Goal: Information Seeking & Learning: Check status

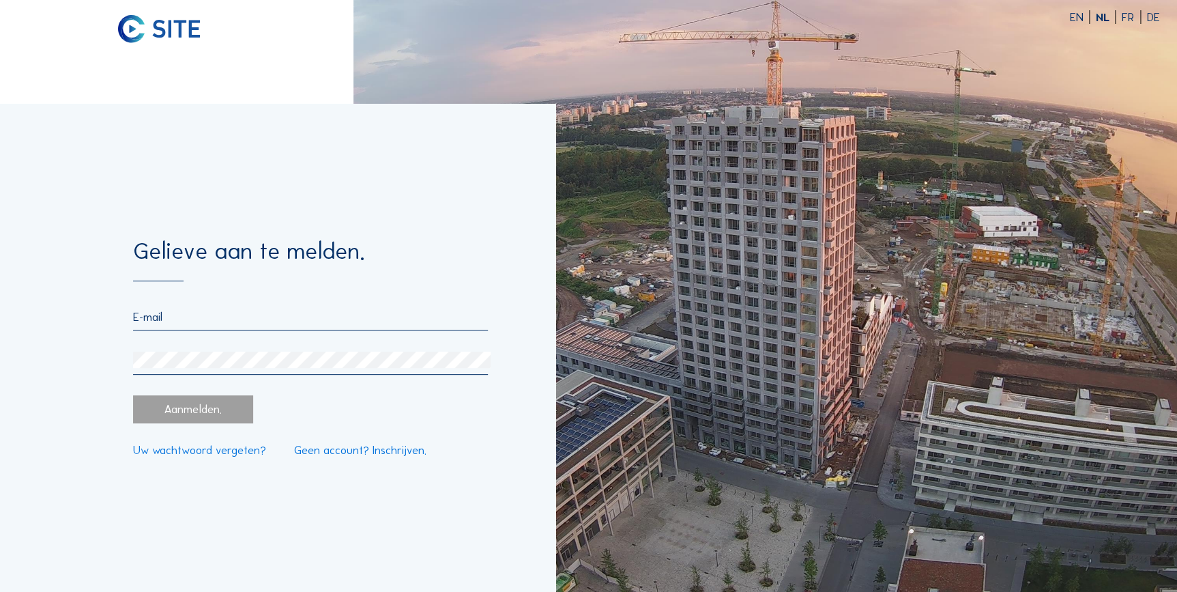
type input "[EMAIL_ADDRESS][DOMAIN_NAME]"
click at [190, 403] on div "Aanmelden." at bounding box center [193, 409] width 120 height 28
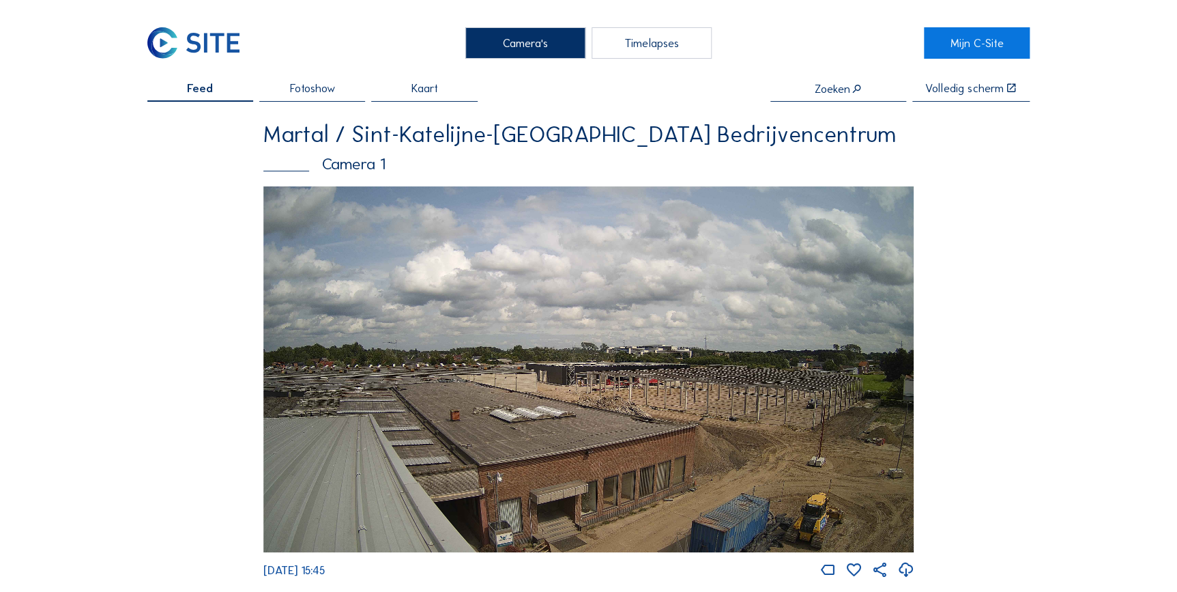
click at [504, 40] on div "Camera's" at bounding box center [525, 42] width 120 height 31
click at [514, 40] on div "Camera's" at bounding box center [525, 42] width 120 height 31
click at [967, 48] on link "Mijn C-Site" at bounding box center [977, 42] width 106 height 31
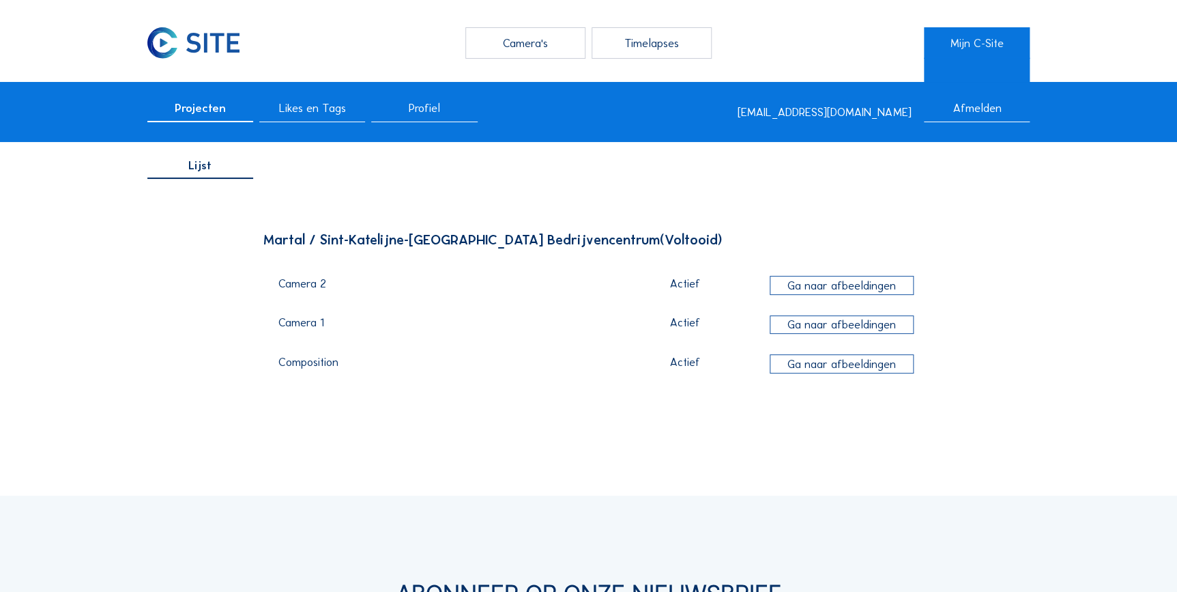
click at [807, 323] on div "Ga naar afbeeldingen" at bounding box center [842, 324] width 145 height 19
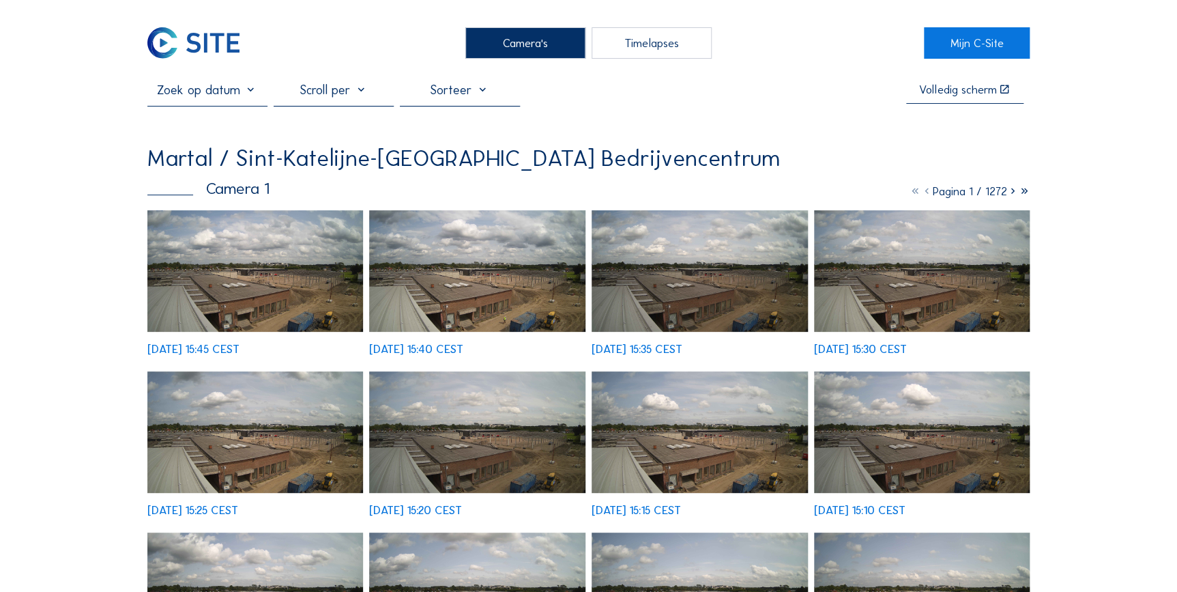
click at [247, 97] on input "text" at bounding box center [207, 90] width 120 height 16
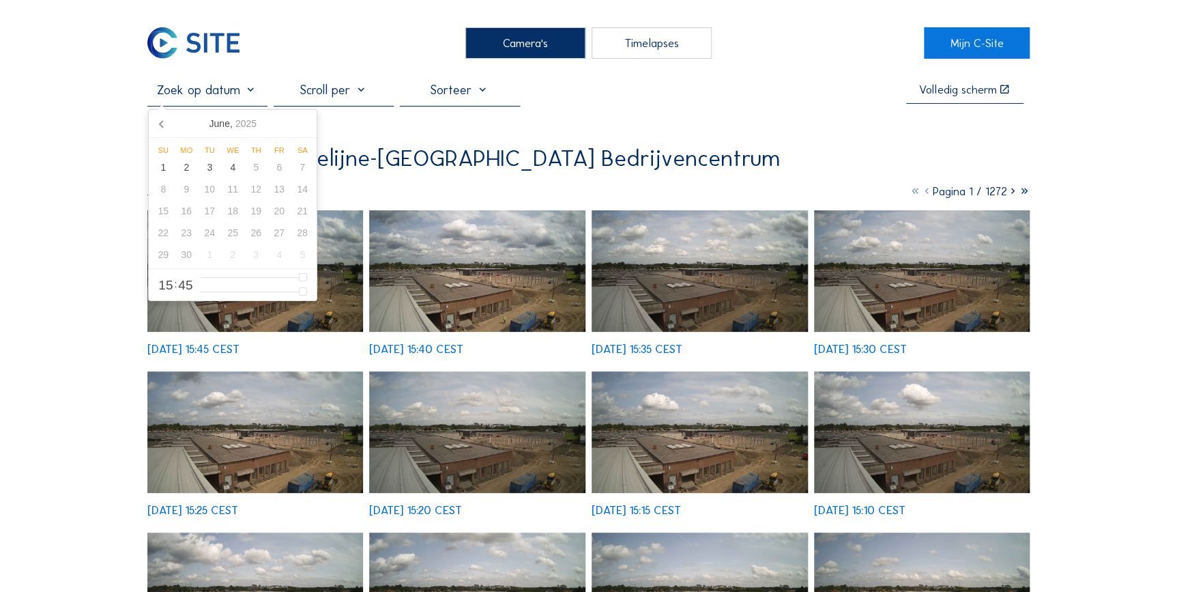
click at [247, 97] on input "text" at bounding box center [207, 90] width 120 height 16
click at [584, 136] on div "Volledig scherm Martal / Sint-Katelijne-Waver Martal Bedrijvencentrum Camera 1 …" at bounding box center [588, 460] width 883 height 757
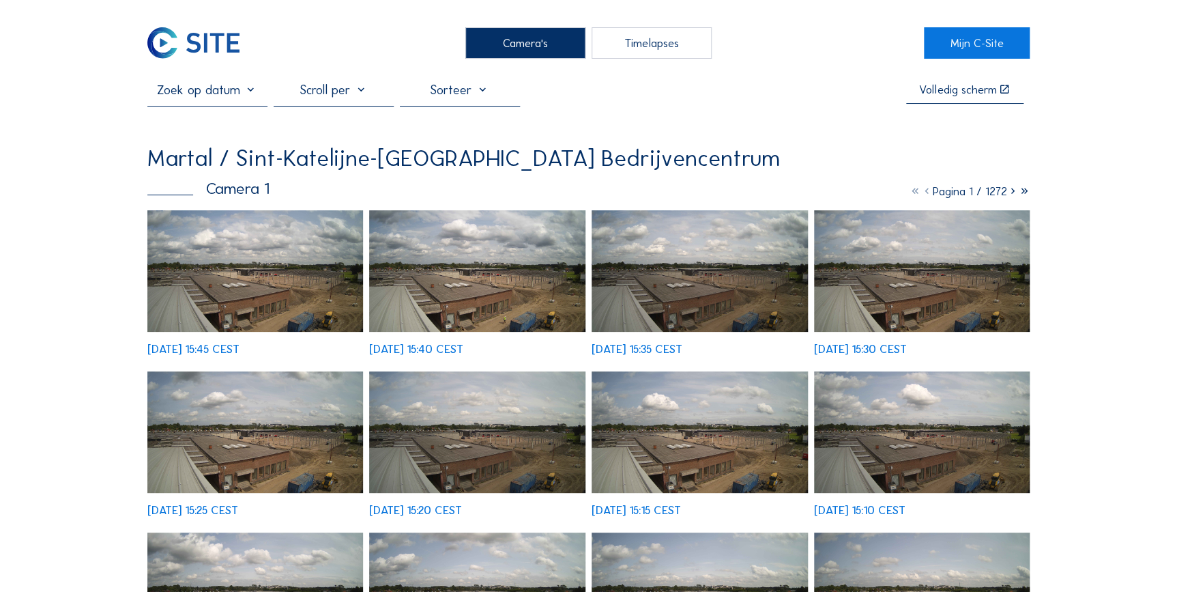
click at [524, 38] on div "Camera's" at bounding box center [525, 42] width 120 height 31
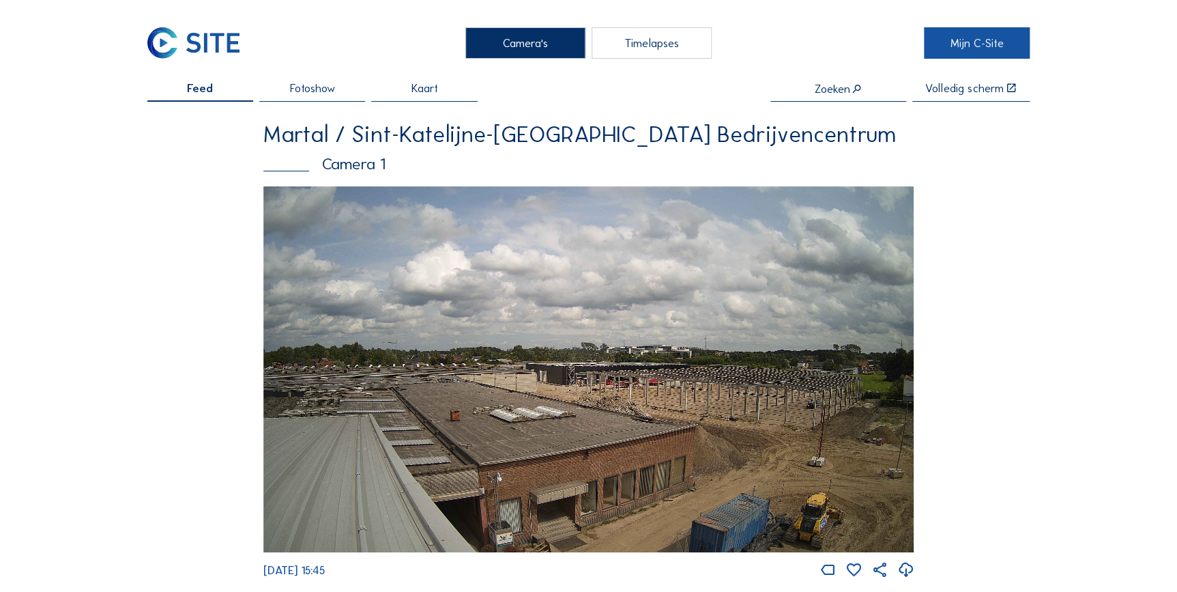
click at [944, 43] on link "Mijn C-Site" at bounding box center [977, 42] width 106 height 31
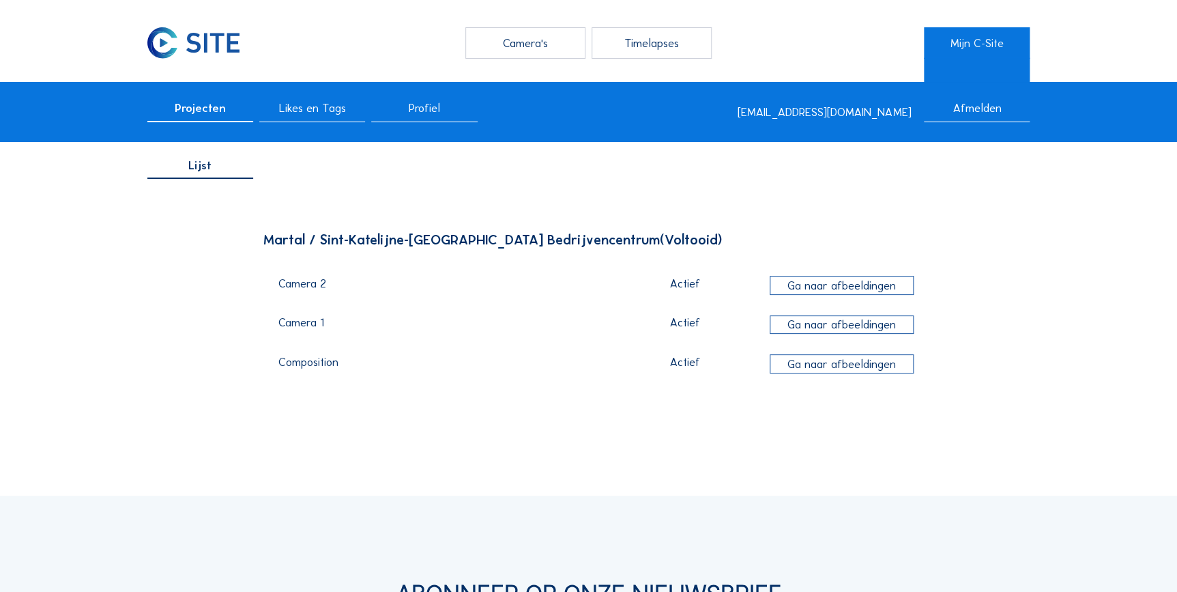
click at [428, 103] on span "Profiel" at bounding box center [424, 108] width 31 height 12
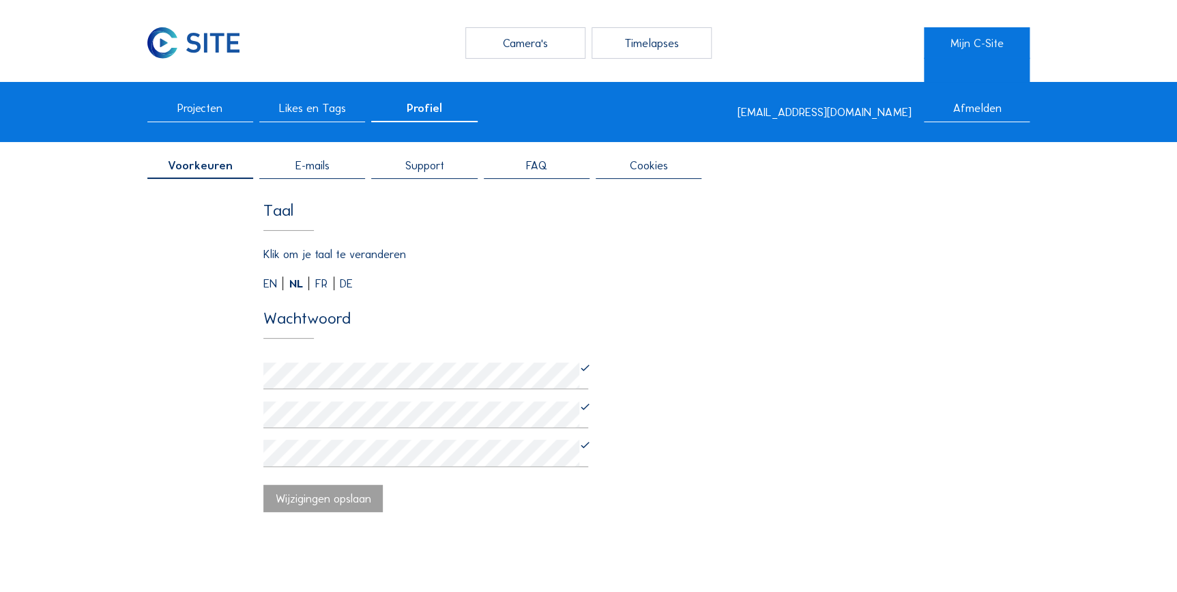
click at [209, 109] on span "Projecten" at bounding box center [199, 108] width 45 height 12
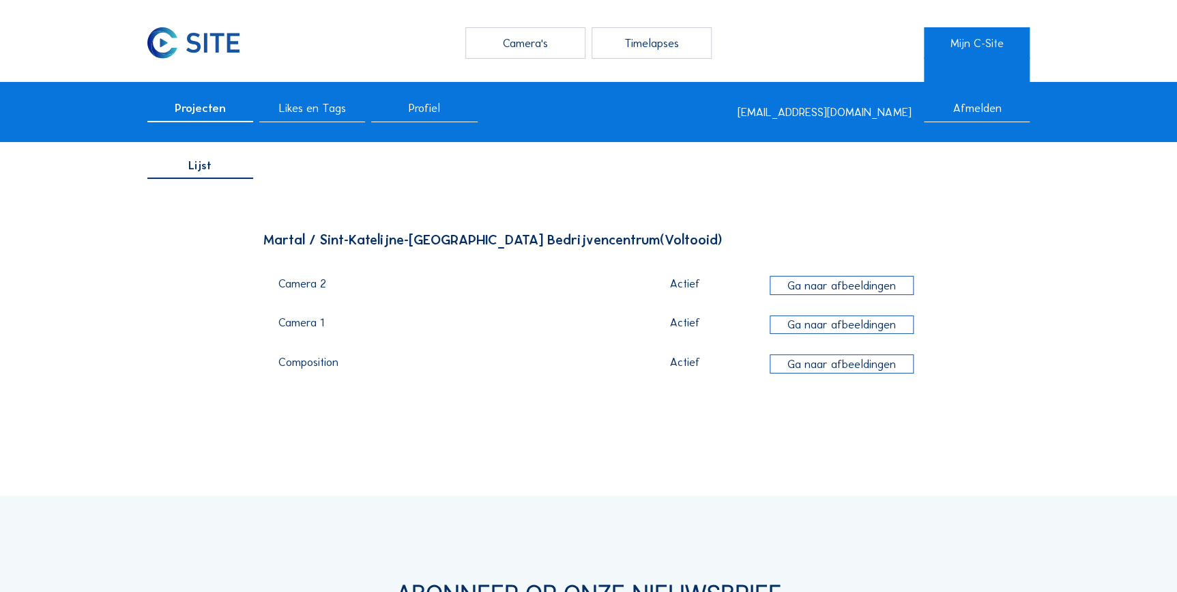
click at [791, 327] on div "Ga naar afbeeldingen" at bounding box center [842, 324] width 145 height 19
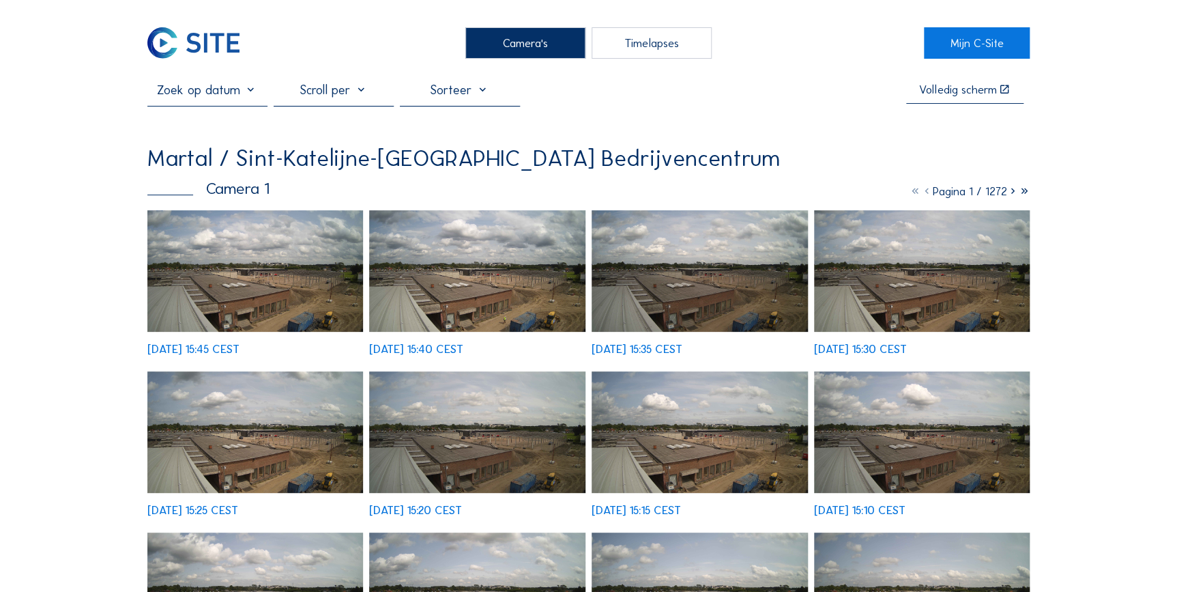
click at [661, 46] on div "Timelapses" at bounding box center [652, 42] width 120 height 31
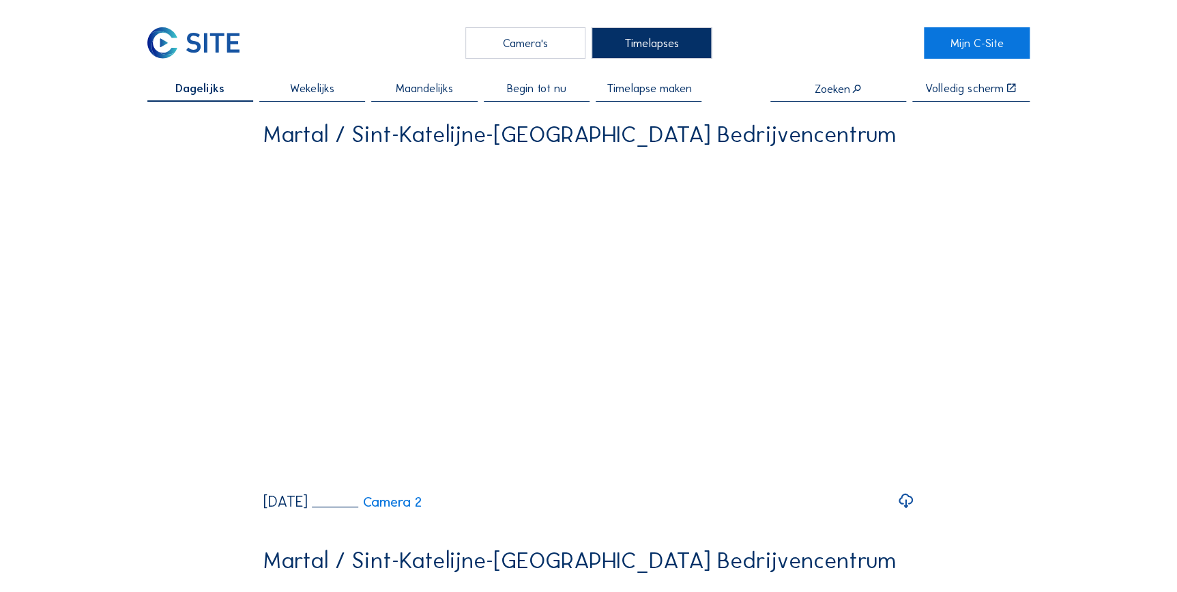
click at [528, 44] on div "Camera's" at bounding box center [525, 42] width 120 height 31
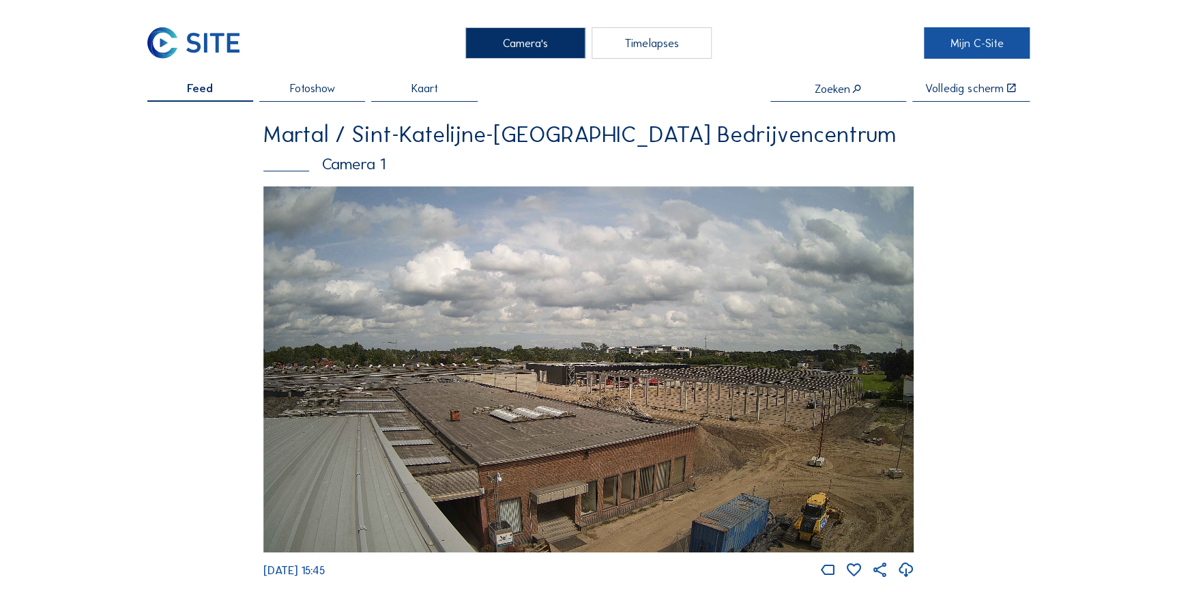
click at [948, 37] on link "Mijn C-Site" at bounding box center [977, 42] width 106 height 31
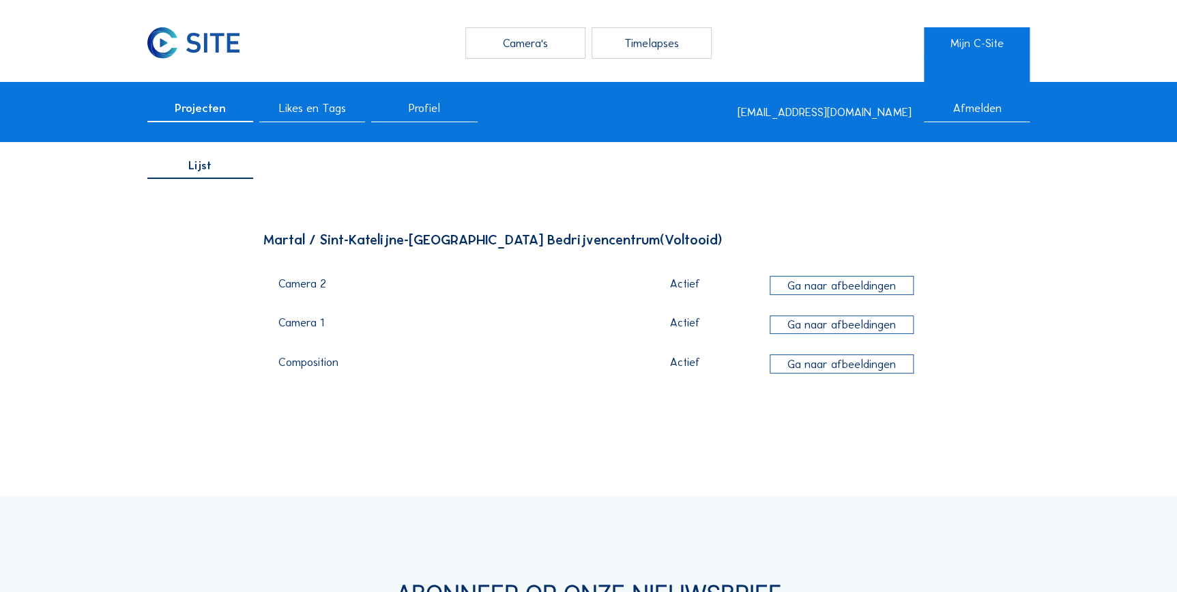
click at [805, 321] on div "Ga naar afbeeldingen" at bounding box center [842, 324] width 145 height 19
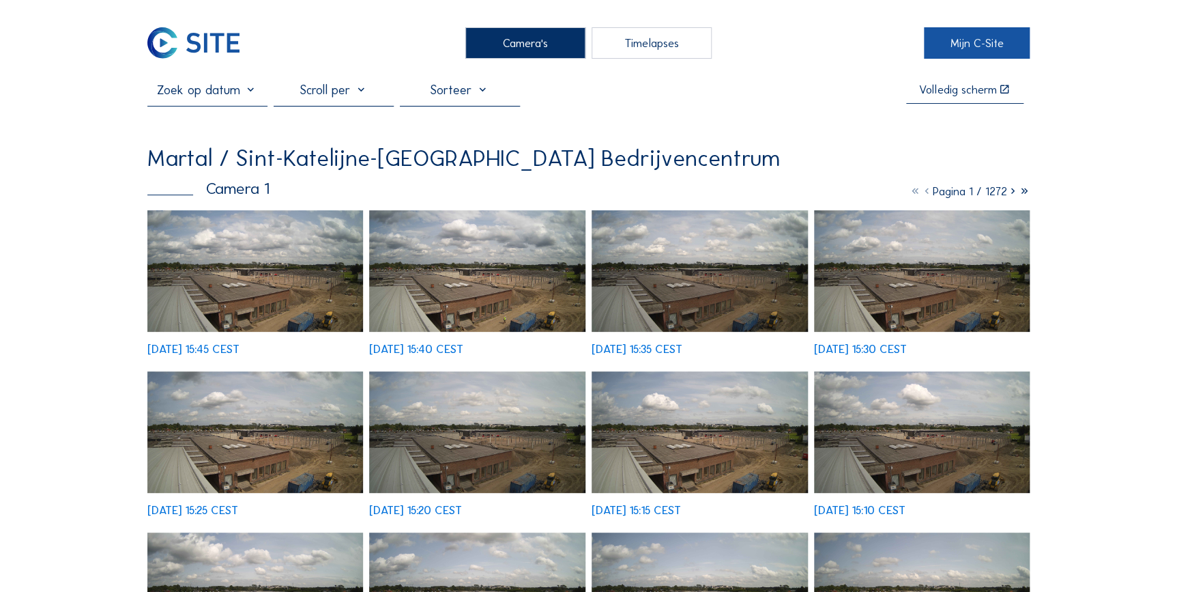
click at [979, 44] on link "Mijn C-Site" at bounding box center [977, 42] width 106 height 31
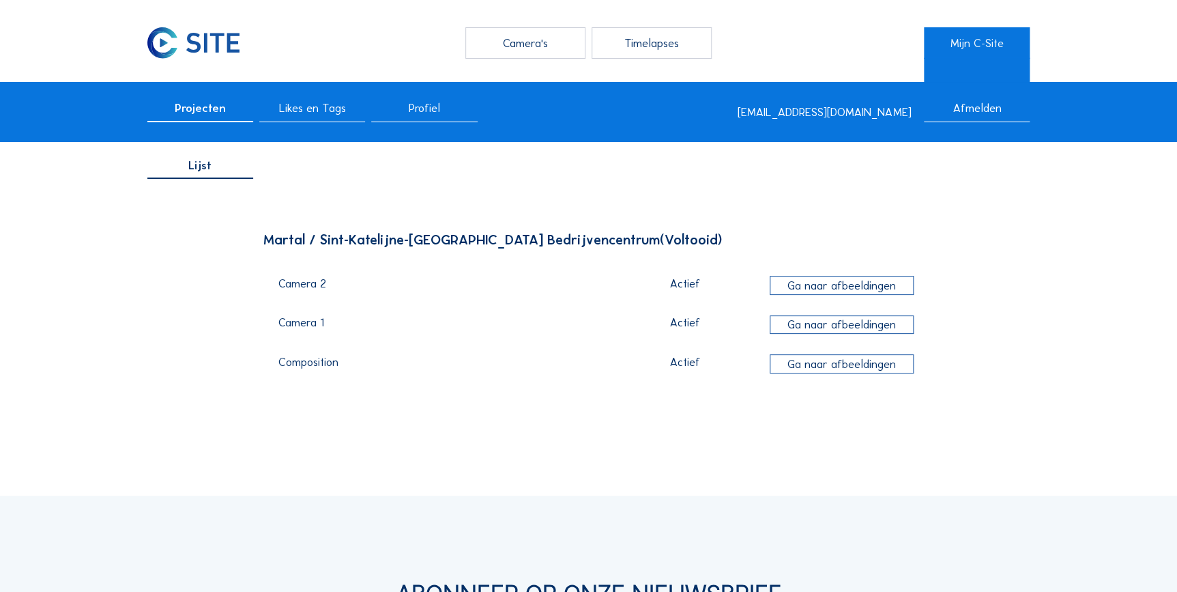
click at [830, 287] on div "Ga naar afbeeldingen" at bounding box center [842, 285] width 145 height 19
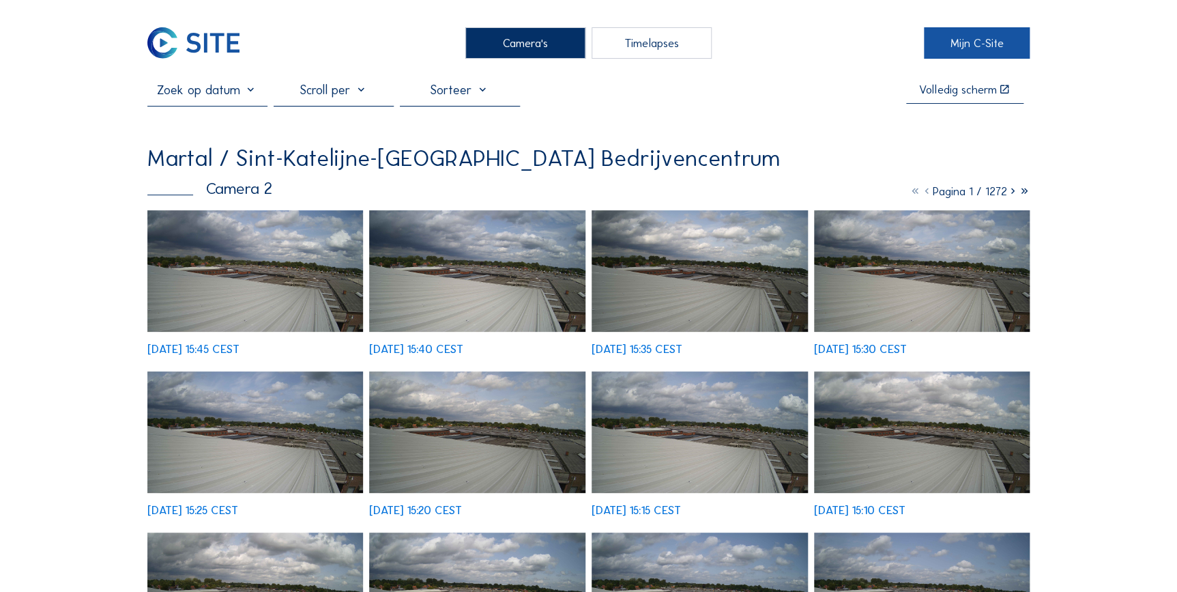
click at [963, 39] on link "Mijn C-Site" at bounding box center [977, 42] width 106 height 31
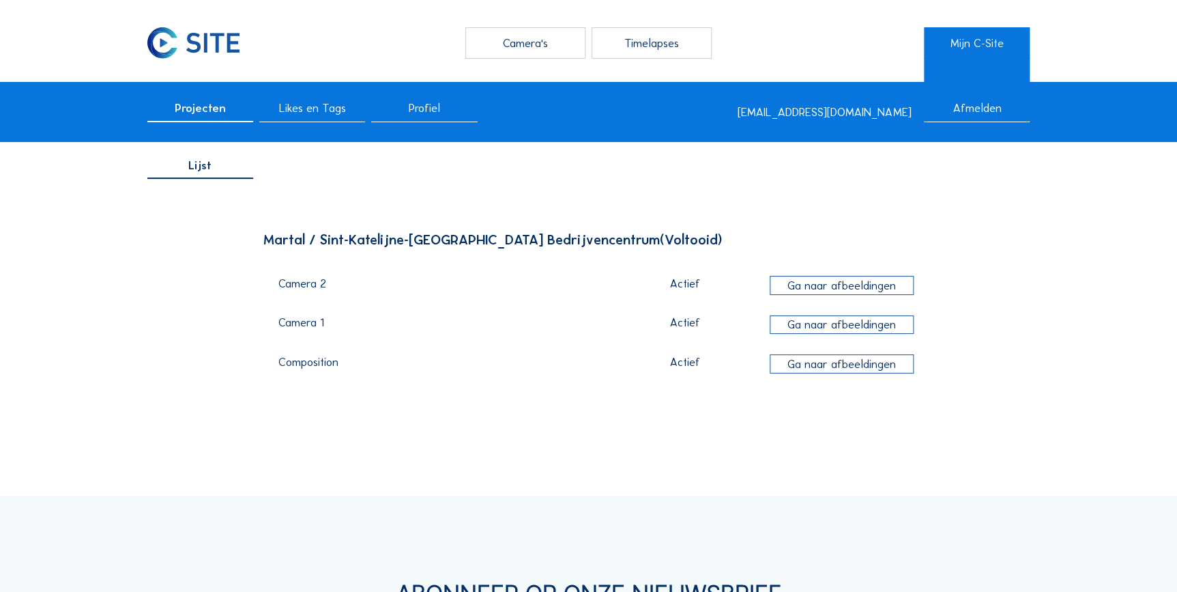
click at [811, 324] on div "Ga naar afbeeldingen" at bounding box center [842, 324] width 145 height 19
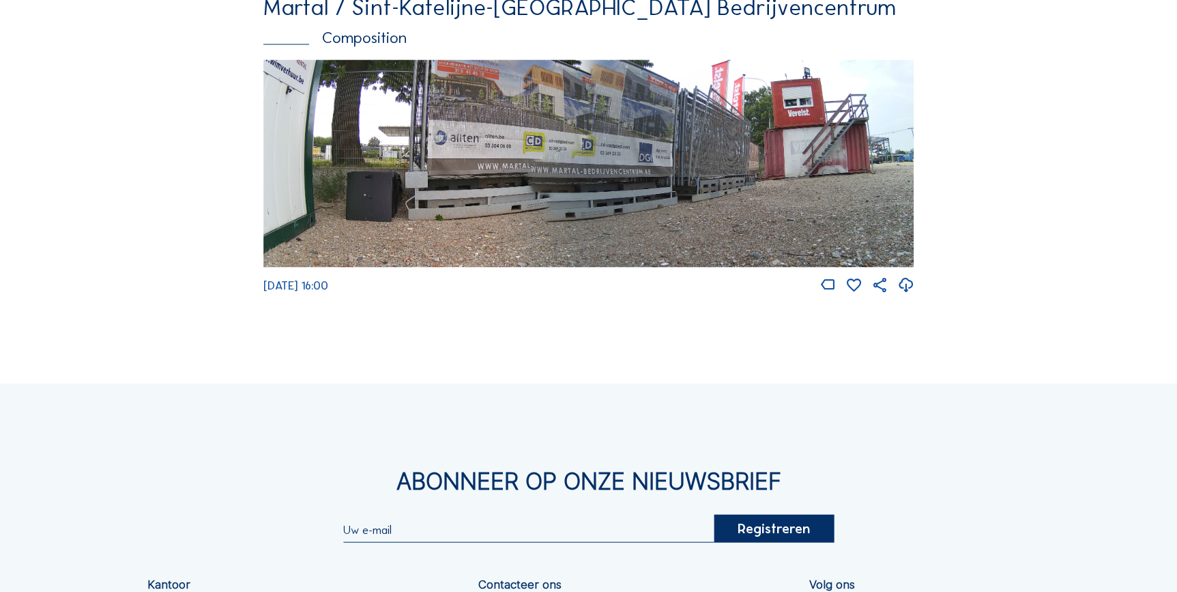
scroll to position [744, 0]
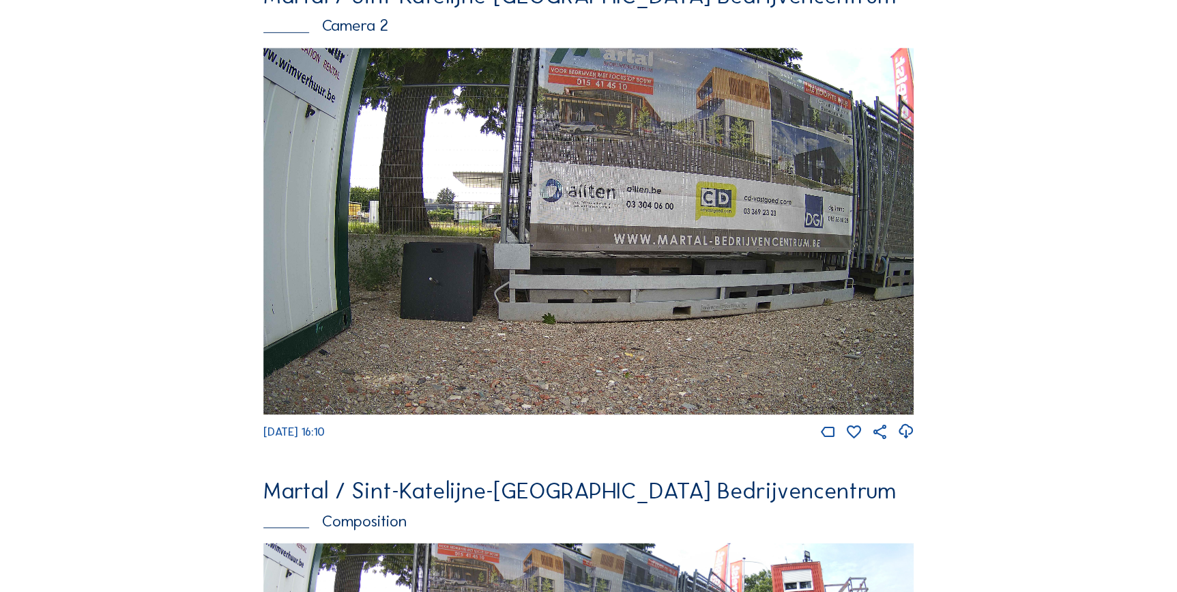
scroll to position [620, 0]
